Goal: Navigation & Orientation: Find specific page/section

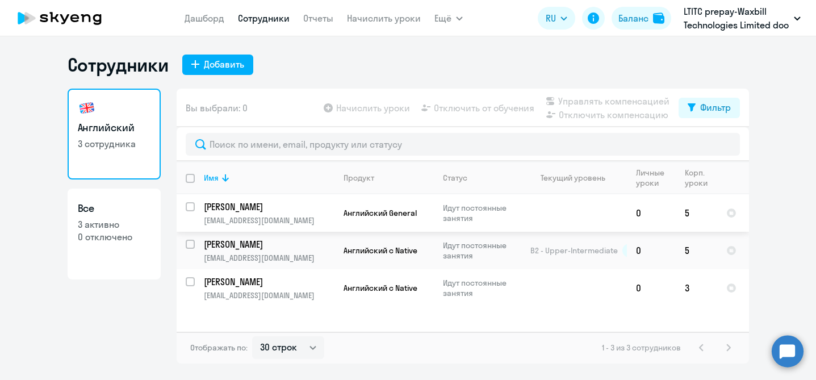
select select "30"
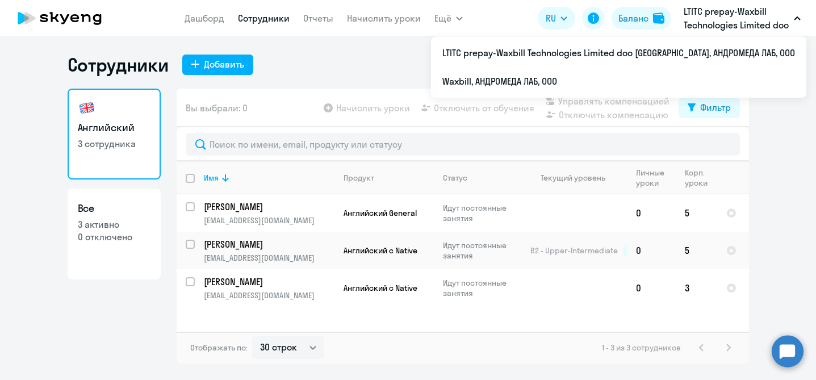
click at [799, 17] on icon "button" at bounding box center [797, 18] width 7 height 4
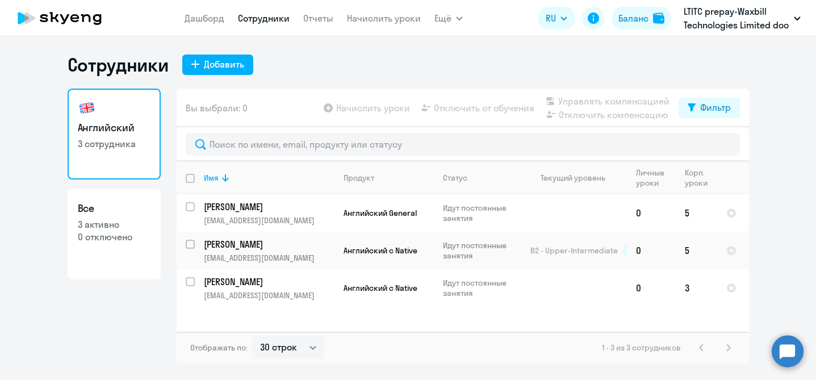
click at [798, 15] on button "LTITC prepay-Waxbill Technologies Limited doo [GEOGRAPHIC_DATA], АНДРОМЕДА ЛАБ,…" at bounding box center [742, 18] width 128 height 27
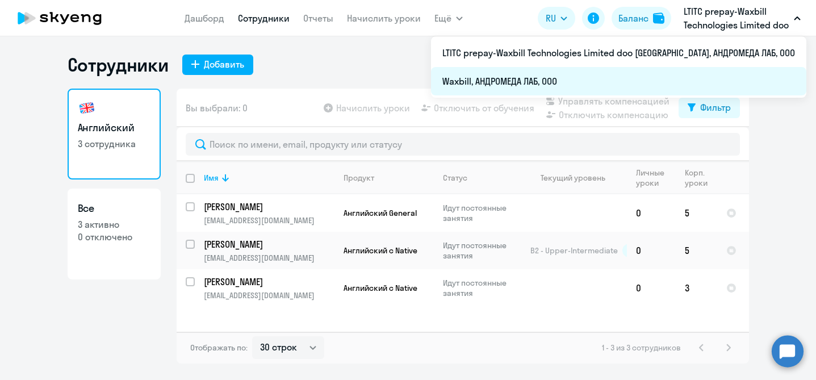
click at [678, 83] on li "Waxbill, АНДРОМЕДА ЛАБ, ООО" at bounding box center [618, 81] width 375 height 28
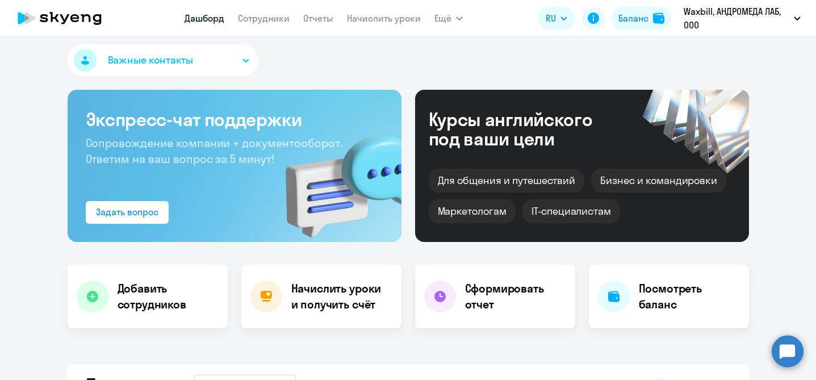
scroll to position [2, 0]
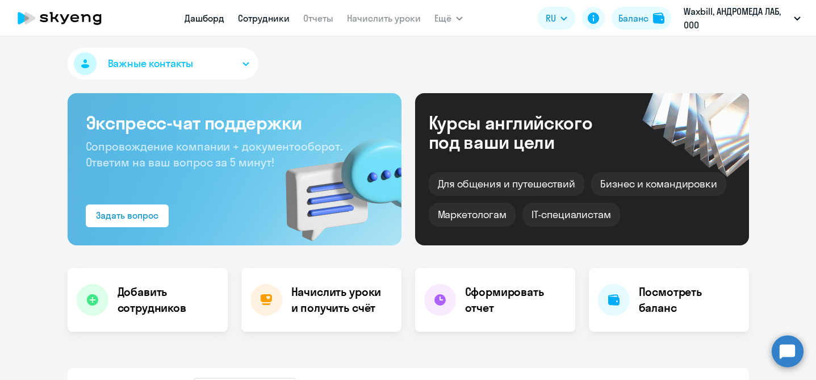
click at [276, 21] on link "Сотрудники" at bounding box center [264, 17] width 52 height 11
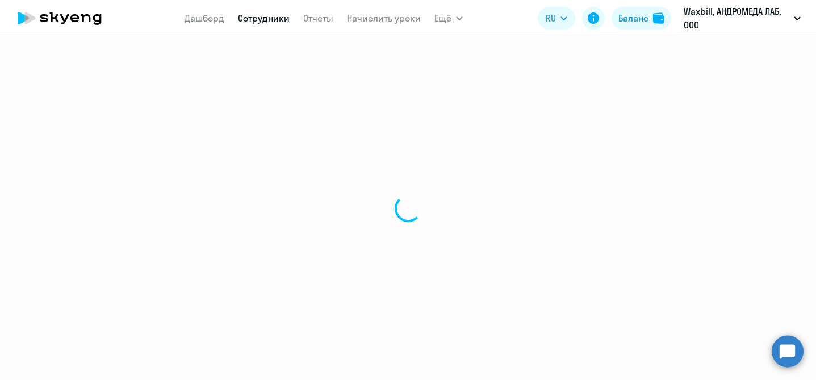
select select "30"
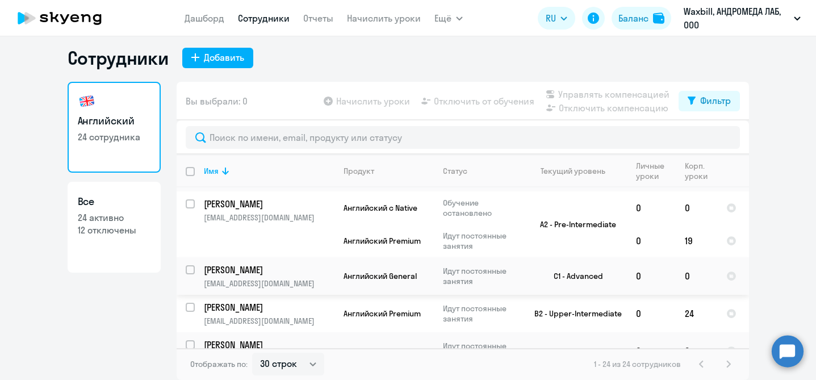
scroll to position [322, 0]
